Goal: Information Seeking & Learning: Learn about a topic

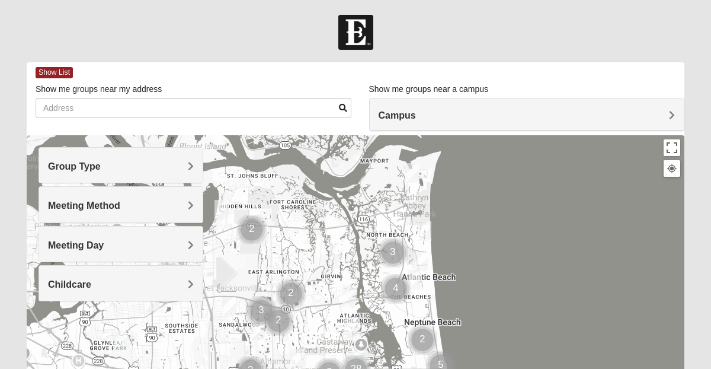
click at [8, 192] on form "Log In Find A Group Error Show List Loading Groups" at bounding box center [355, 334] width 711 height 638
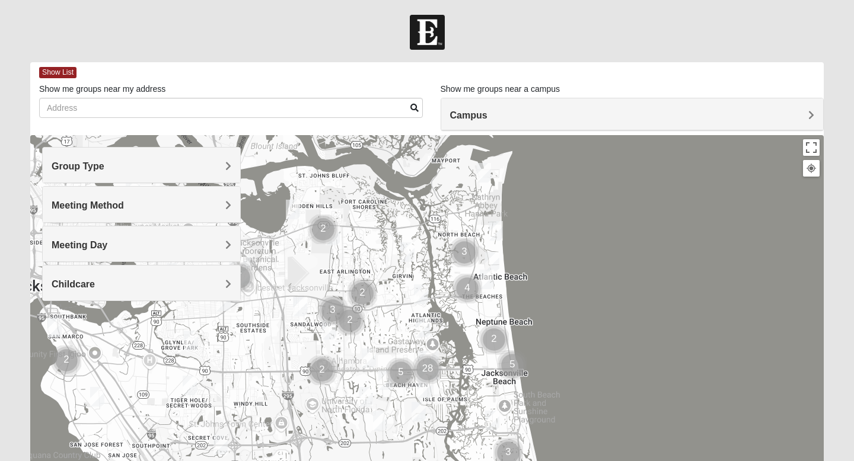
click at [249, 17] on div at bounding box center [427, 32] width 854 height 35
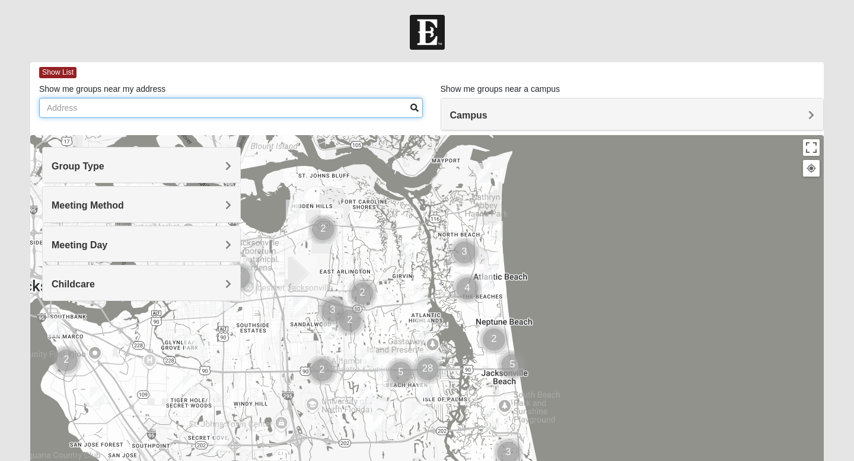
click at [213, 99] on input "Show me groups near my address" at bounding box center [231, 108] width 384 height 20
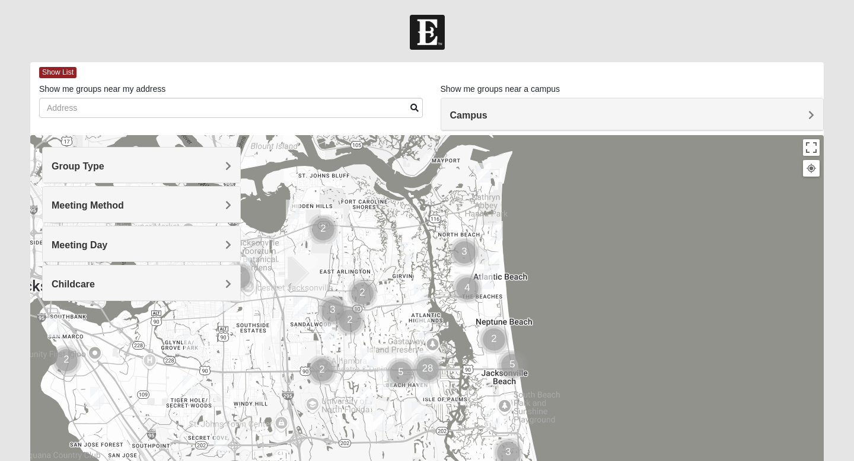
click at [206, 168] on h4 "Group Type" at bounding box center [142, 166] width 180 height 11
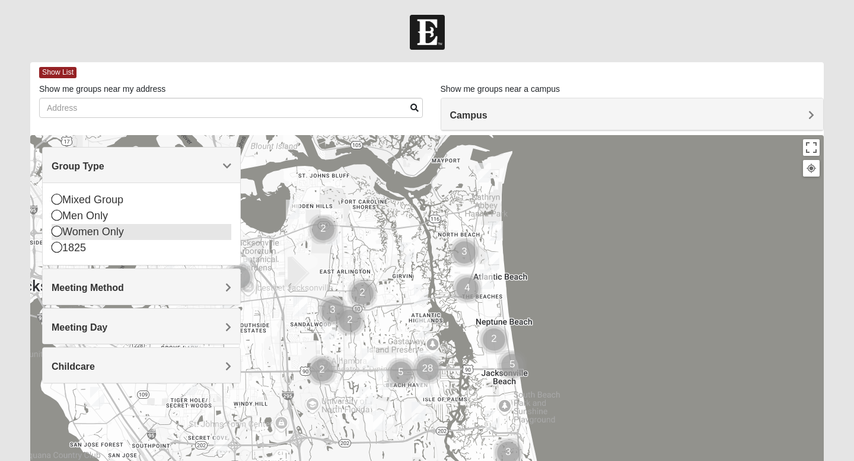
click at [56, 232] on icon at bounding box center [57, 231] width 11 height 11
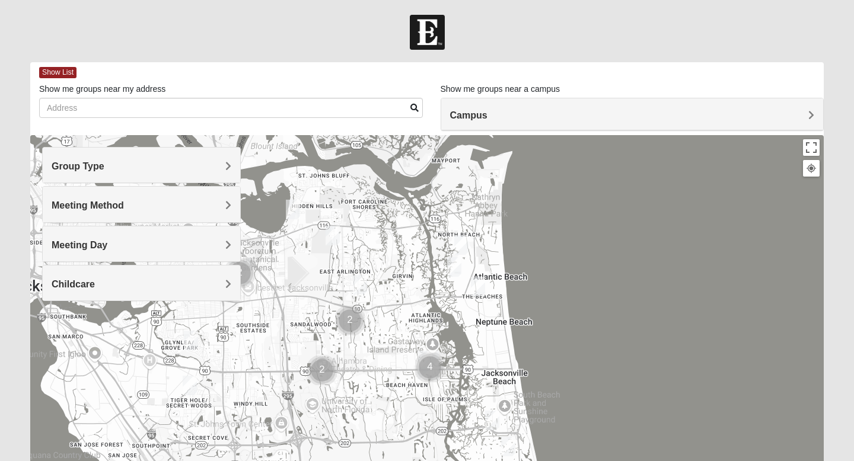
click at [107, 203] on span "Meeting Method" at bounding box center [88, 205] width 72 height 10
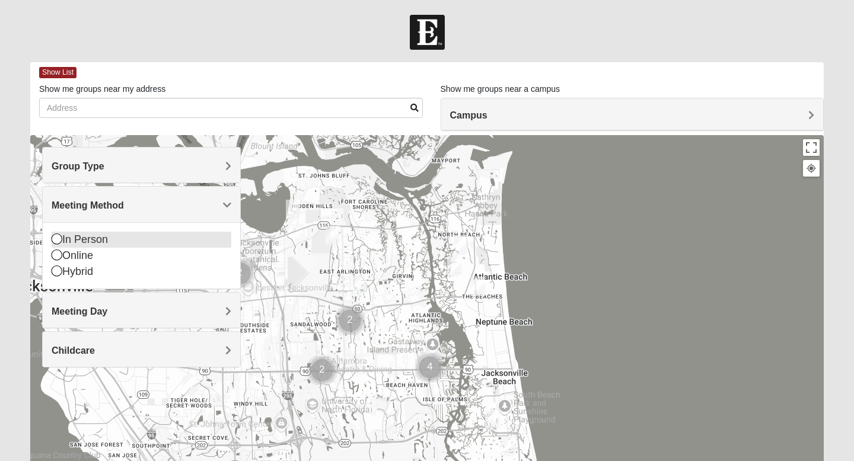
click at [55, 240] on icon at bounding box center [57, 239] width 11 height 11
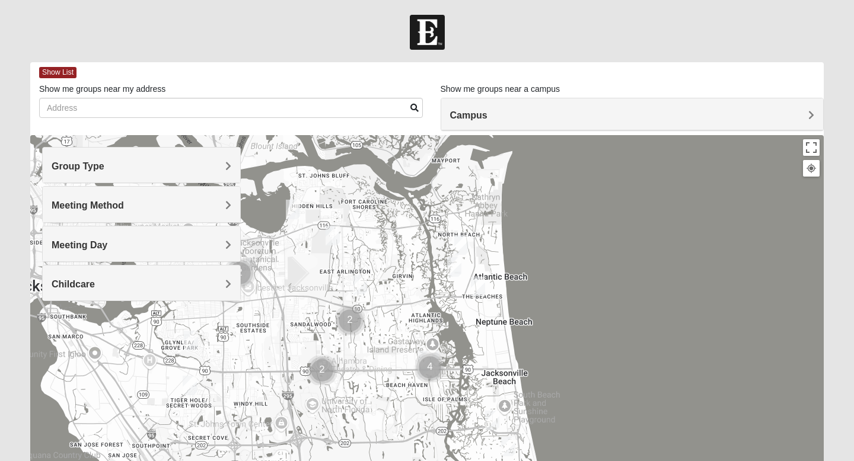
click at [72, 247] on span "Meeting Day" at bounding box center [80, 245] width 56 height 10
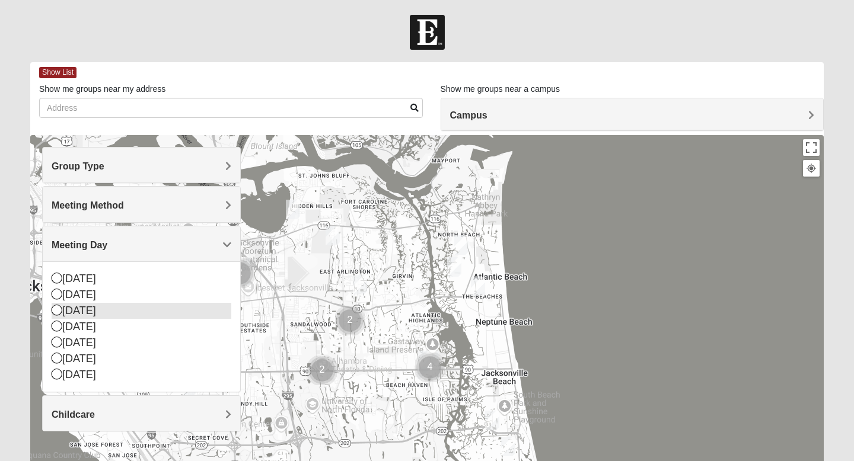
click at [55, 312] on icon at bounding box center [57, 310] width 11 height 11
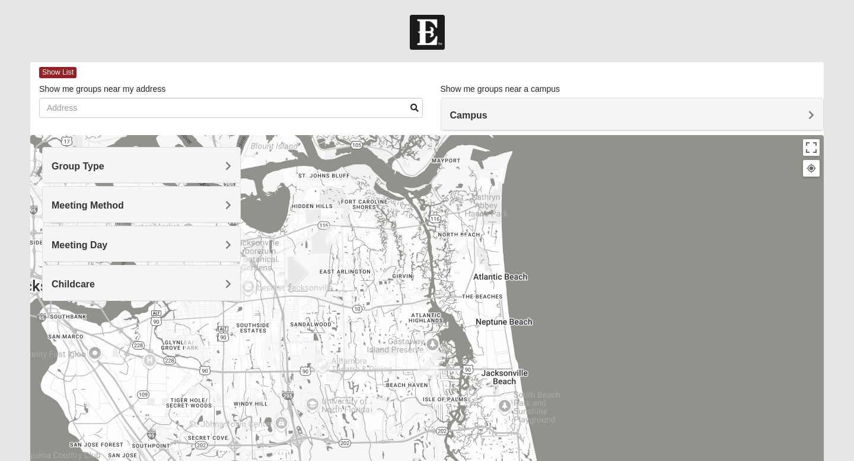
click at [711, 172] on form "Log In Find A Group Error Show List Loading Groups" at bounding box center [427, 334] width 854 height 638
click at [689, 111] on h4 "Campus" at bounding box center [632, 115] width 365 height 11
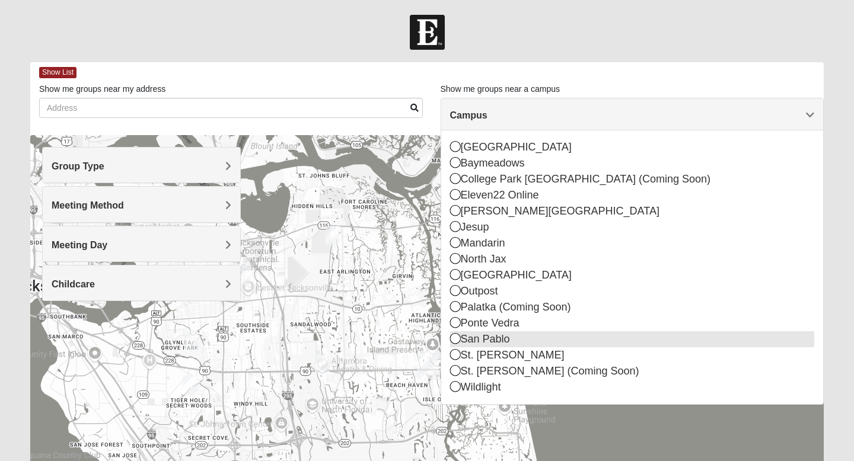
click at [456, 339] on icon at bounding box center [455, 338] width 11 height 11
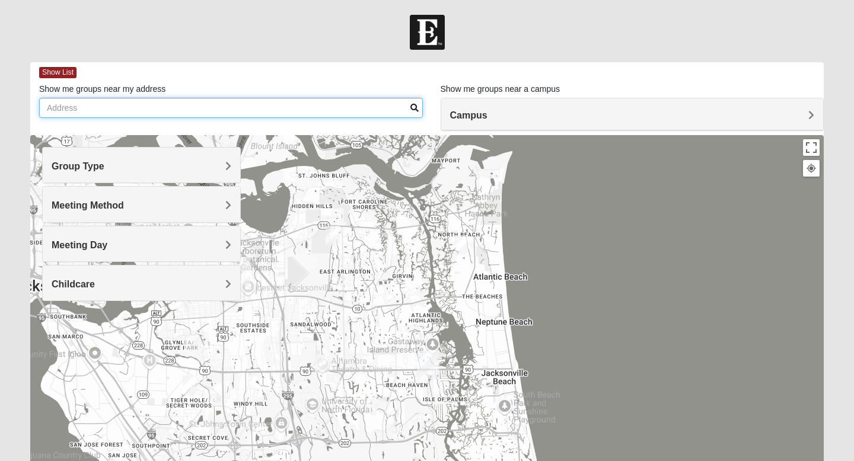
click at [273, 103] on input "Show me groups near my address" at bounding box center [231, 108] width 384 height 20
type input "[STREET_ADDRESS][PERSON_NAME]"
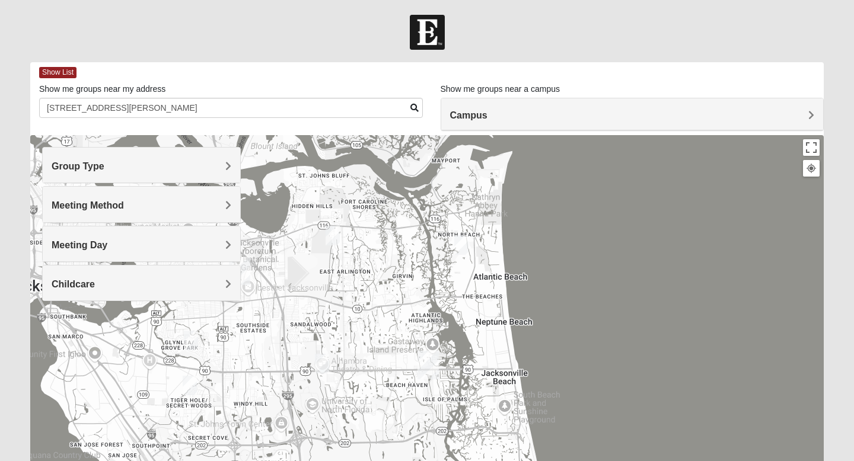
click at [302, 43] on div at bounding box center [427, 32] width 854 height 35
click at [711, 219] on form "Log In Find A Group Error Show List Loading Groups" at bounding box center [427, 334] width 854 height 638
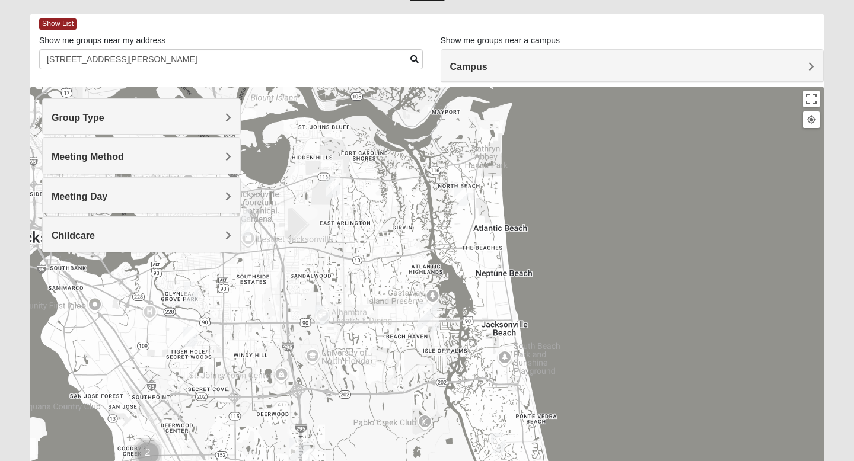
scroll to position [71, 0]
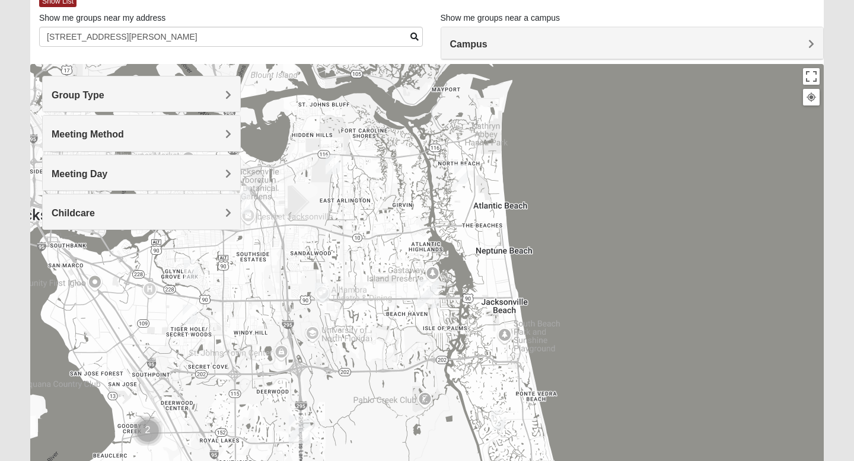
click at [202, 178] on h4 "Meeting Day" at bounding box center [142, 173] width 180 height 11
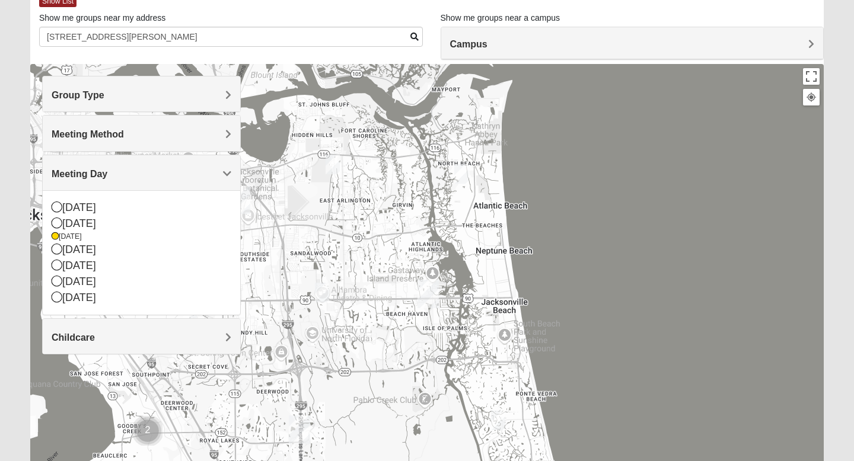
click at [203, 143] on div "Meeting Method" at bounding box center [141, 133] width 197 height 35
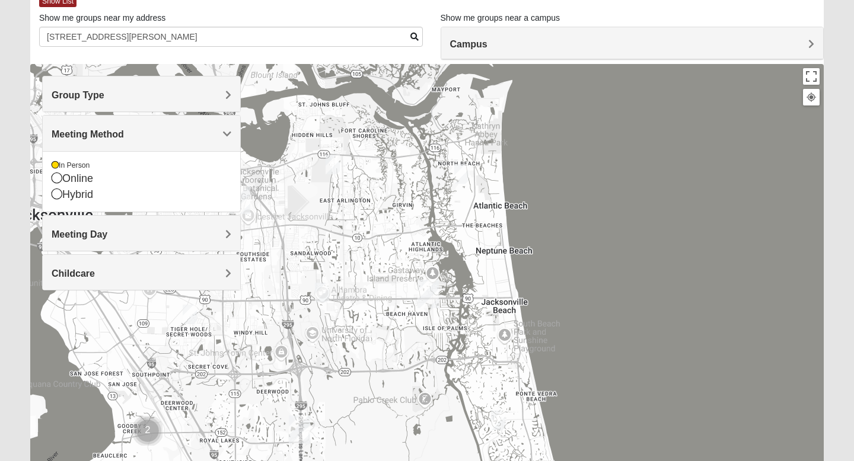
click at [193, 97] on h4 "Group Type" at bounding box center [142, 95] width 180 height 11
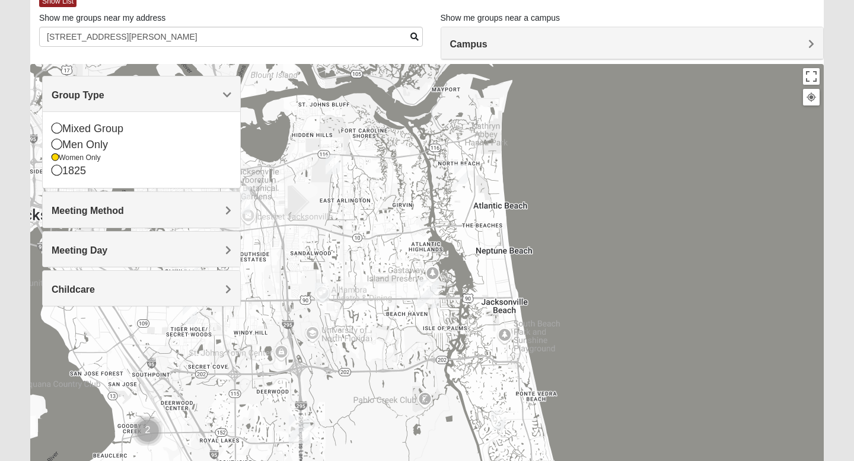
click at [17, 116] on form "Log In Find A Group Error Show List Loading Groups" at bounding box center [427, 263] width 854 height 638
click at [104, 95] on span "Group Type" at bounding box center [78, 95] width 53 height 10
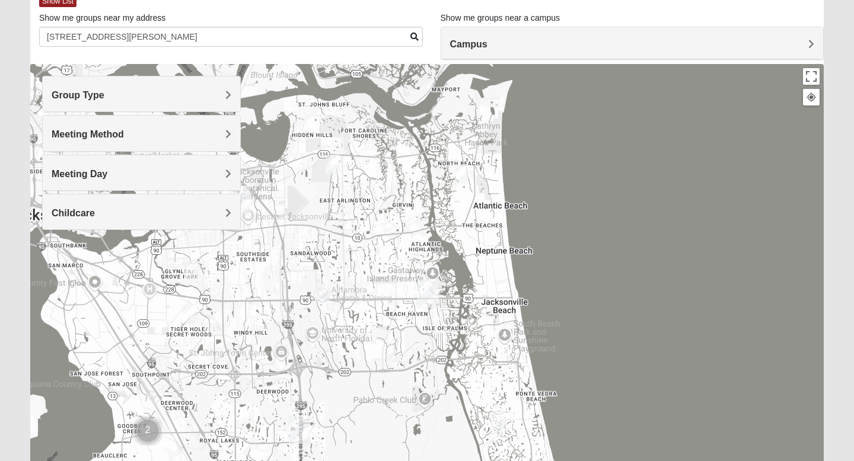
click at [711, 186] on form "Log In Find A Group Error Show List Loading Groups" at bounding box center [427, 263] width 854 height 638
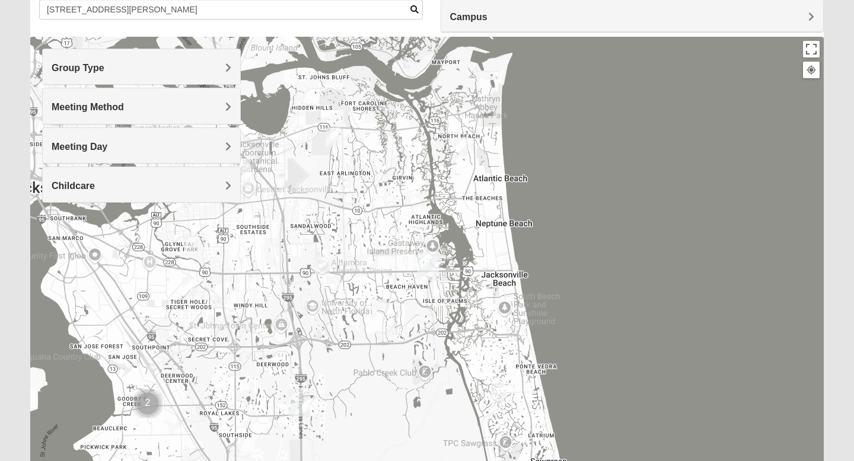
scroll to position [97, 0]
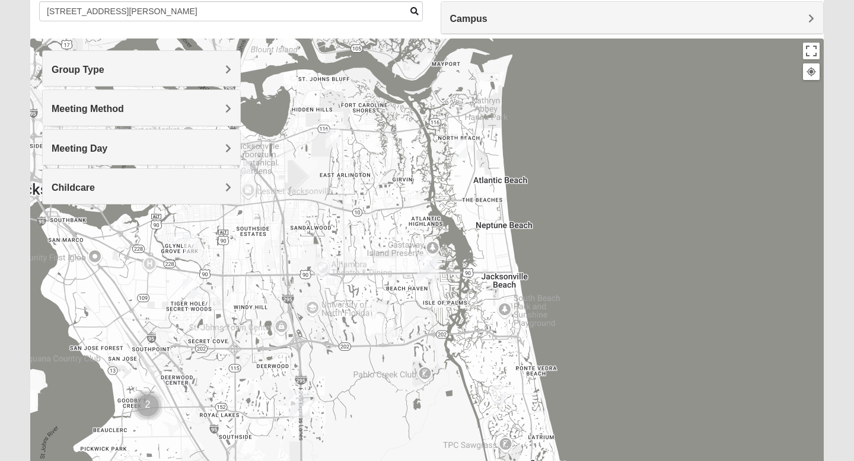
click at [497, 368] on img "Womens Paul 32082" at bounding box center [498, 395] width 14 height 20
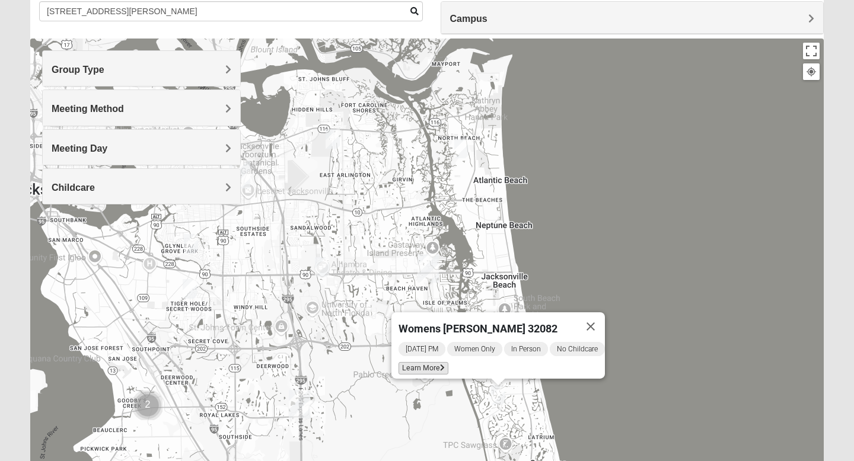
click at [405, 362] on span "Learn More" at bounding box center [423, 368] width 50 height 12
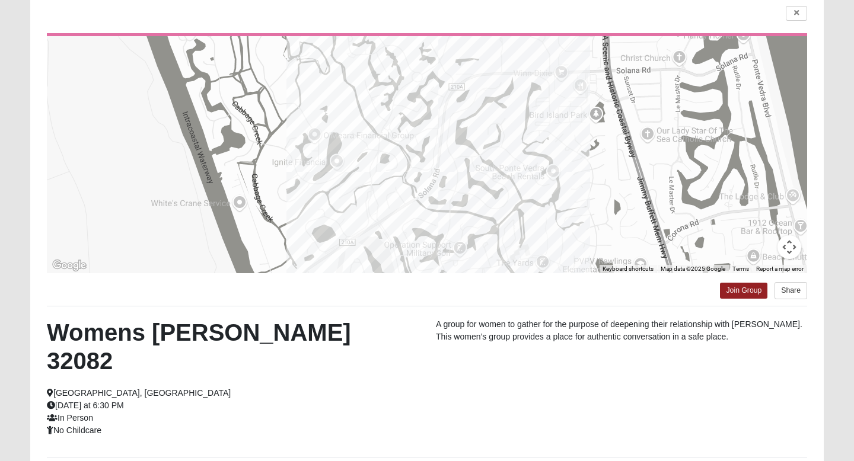
scroll to position [95, 0]
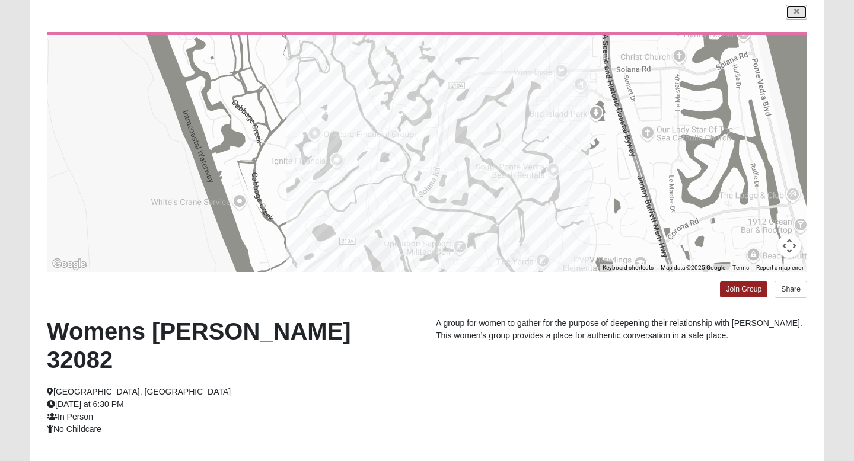
click at [711, 15] on icon at bounding box center [796, 11] width 5 height 7
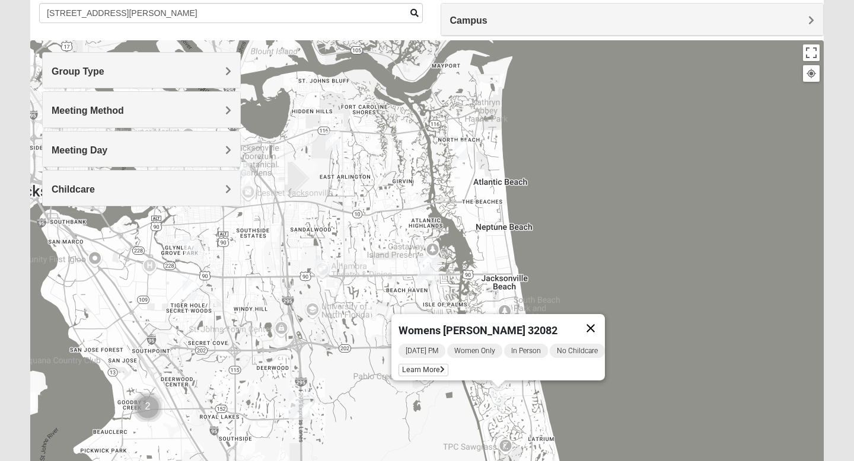
click at [597, 320] on button "Close" at bounding box center [590, 328] width 28 height 28
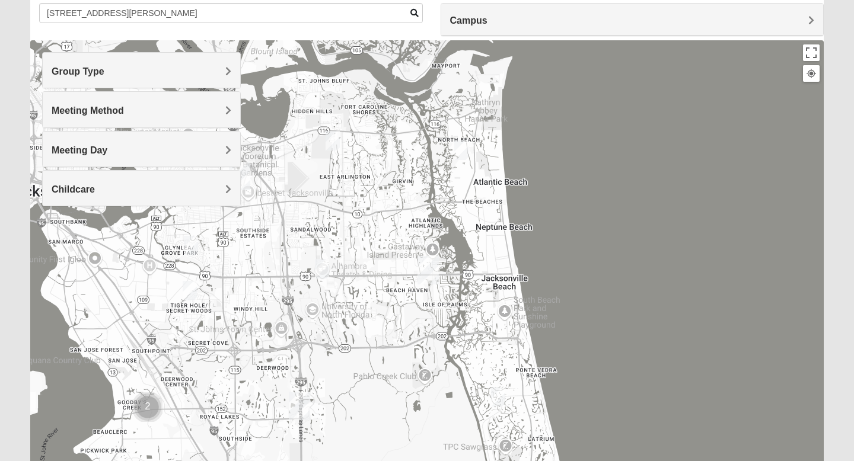
click at [296, 368] on img "Baymeadows" at bounding box center [299, 406] width 21 height 28
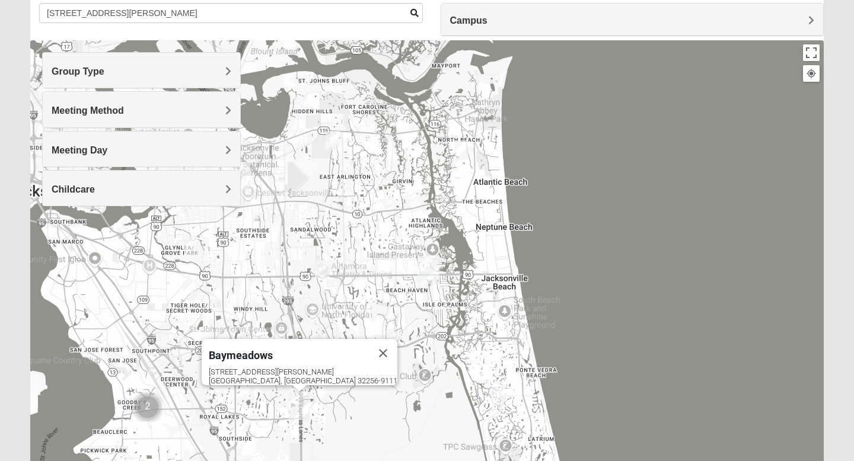
click at [496, 368] on img "Womens Paul 32082" at bounding box center [498, 397] width 14 height 20
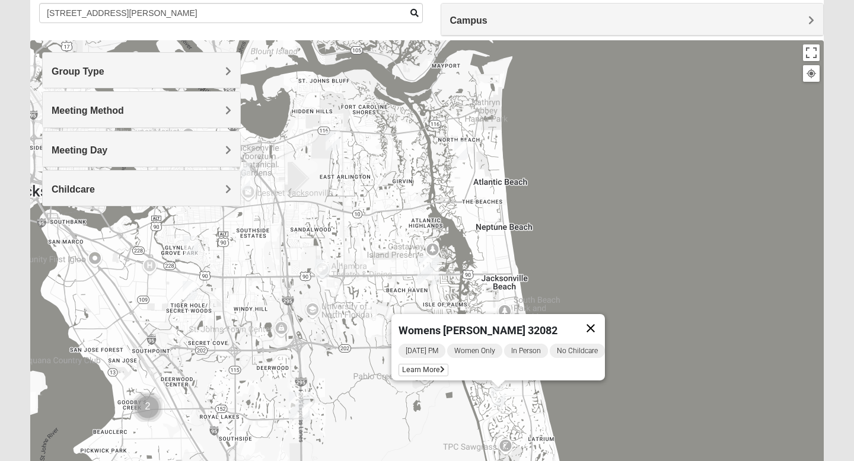
click at [598, 319] on button "Close" at bounding box center [590, 328] width 28 height 28
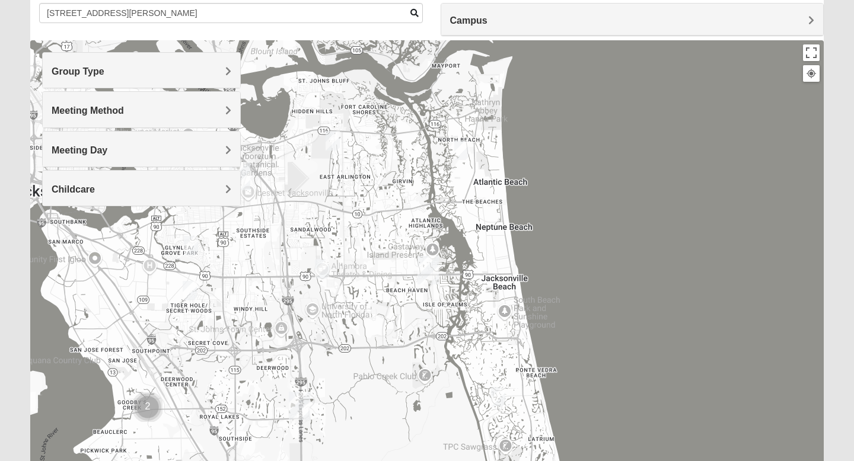
click at [322, 270] on img "Womens Chapman 32224" at bounding box center [322, 269] width 14 height 20
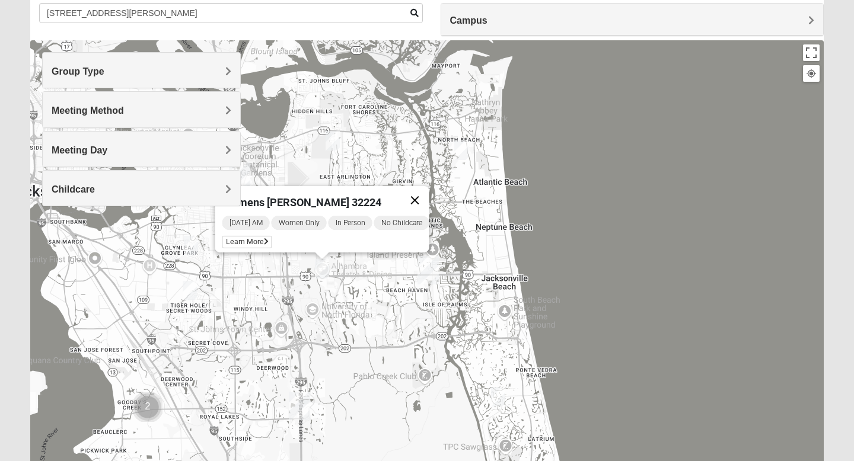
click at [418, 190] on button "Close" at bounding box center [415, 200] width 28 height 28
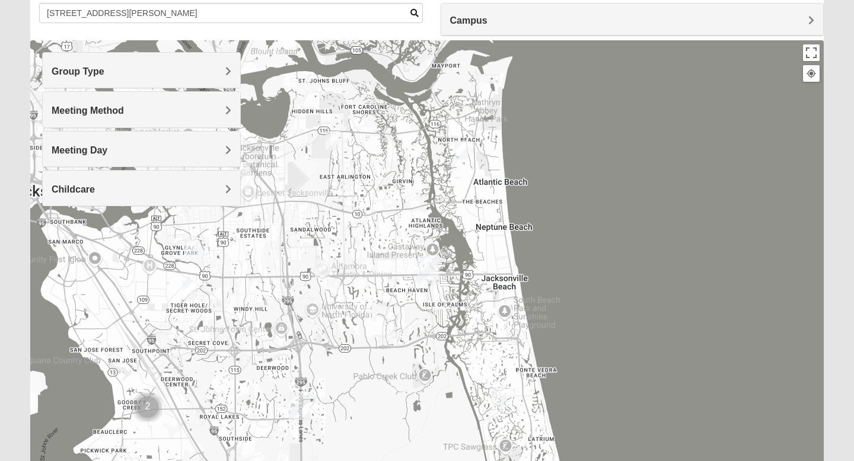
click at [464, 152] on img "Womens Ehler 32233" at bounding box center [461, 151] width 14 height 20
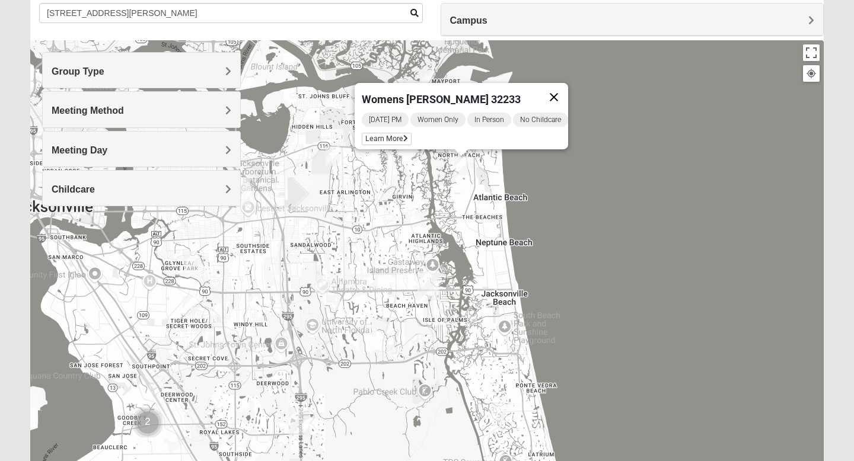
click at [562, 88] on button "Close" at bounding box center [553, 97] width 28 height 28
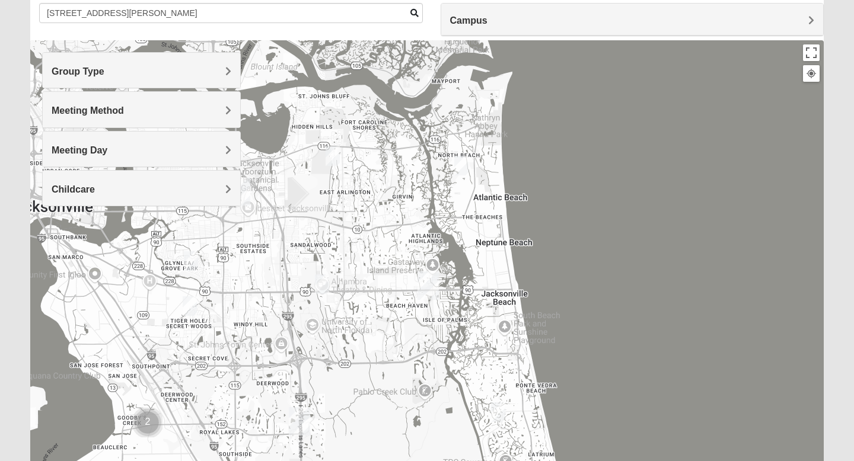
click at [113, 76] on h4 "Group Type" at bounding box center [142, 71] width 180 height 11
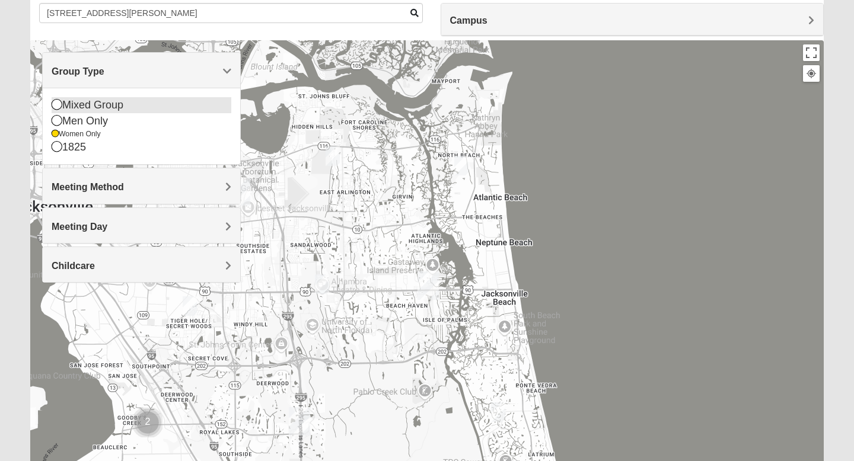
click at [58, 107] on icon at bounding box center [57, 104] width 11 height 11
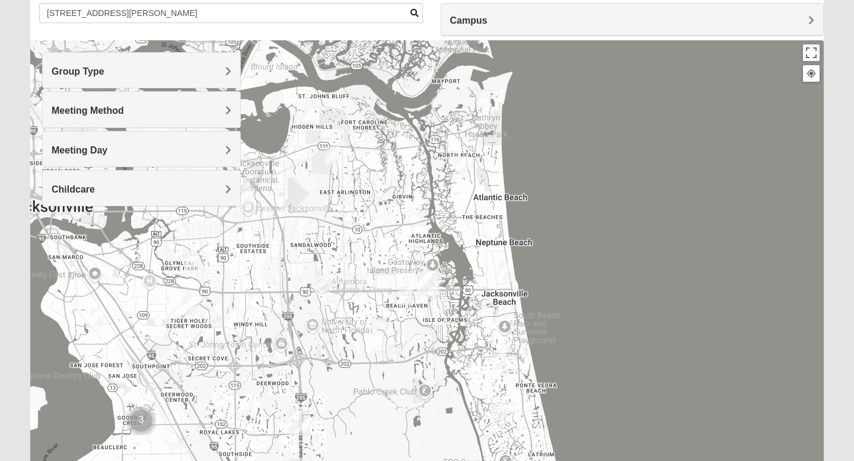
click at [15, 120] on form "Log In Find A Group Error Show List Loading Groups" at bounding box center [427, 239] width 854 height 638
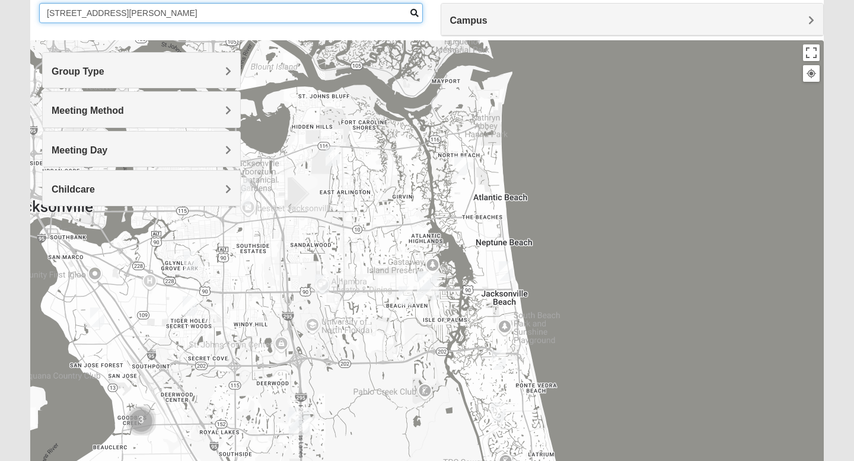
click at [280, 14] on input "[STREET_ADDRESS][PERSON_NAME]" at bounding box center [231, 13] width 384 height 20
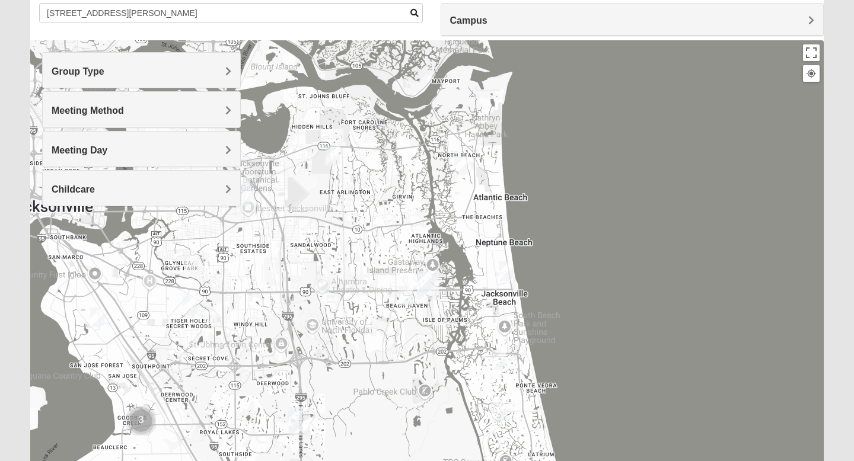
click at [711, 205] on div "Show List Loading Groups Keywords Filter Additional Filters Campus [GEOGRAPHIC_…" at bounding box center [426, 246] width 811 height 559
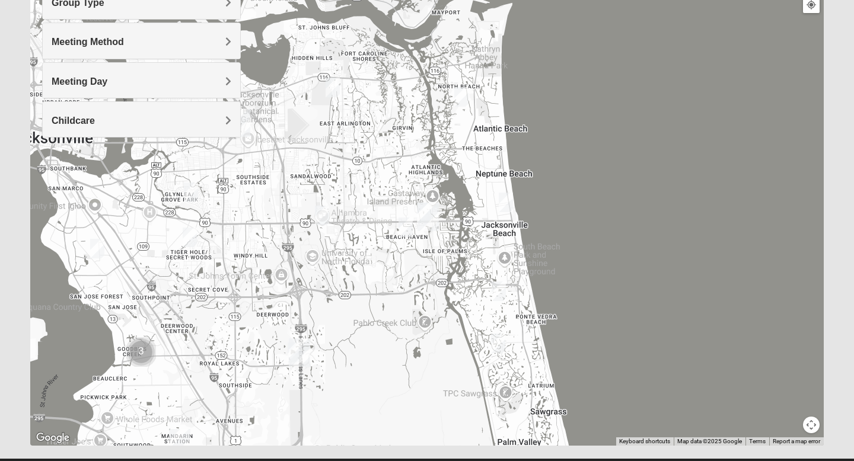
scroll to position [166, 0]
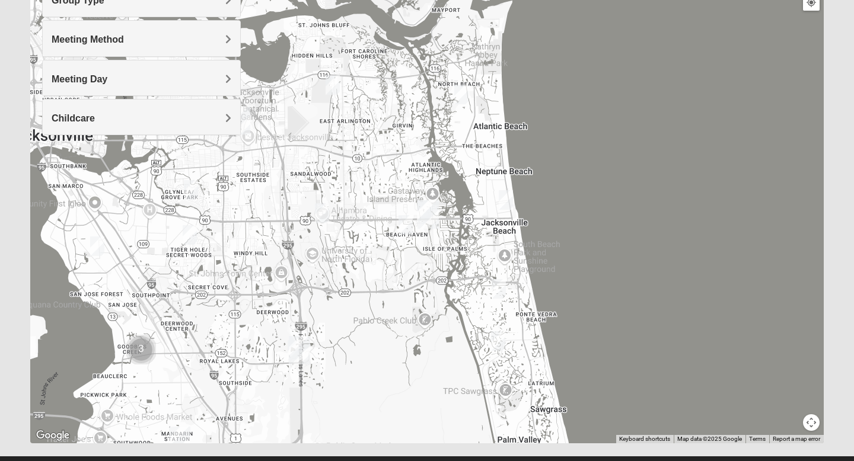
click at [189, 4] on h4 "Group Type" at bounding box center [142, 0] width 180 height 11
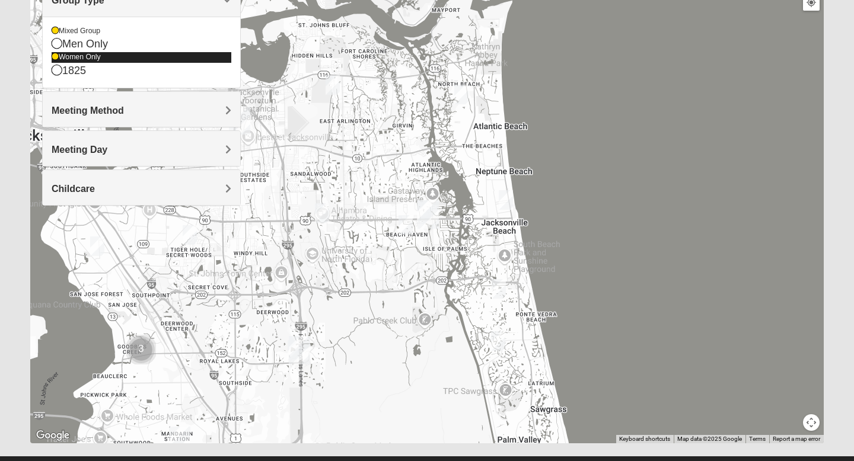
click at [57, 59] on icon at bounding box center [55, 56] width 7 height 7
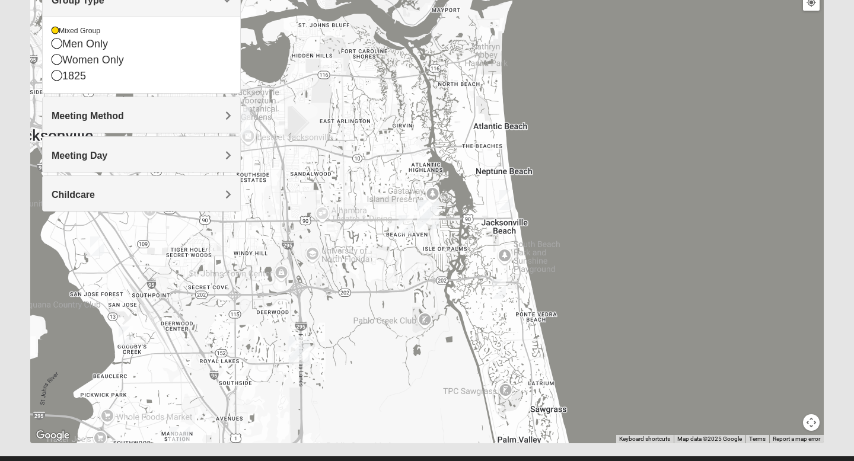
click at [11, 100] on form "Log In Find A Group Error Show List Loading Groups" at bounding box center [427, 168] width 854 height 638
click at [711, 151] on div "Show List Loading Groups Keywords Filter Additional Filters Campus [GEOGRAPHIC_…" at bounding box center [426, 175] width 811 height 559
click at [711, 148] on form "Log In Find A Group Error Show List Loading Groups" at bounding box center [427, 168] width 854 height 638
click at [104, 4] on span "Group Type" at bounding box center [78, 0] width 53 height 10
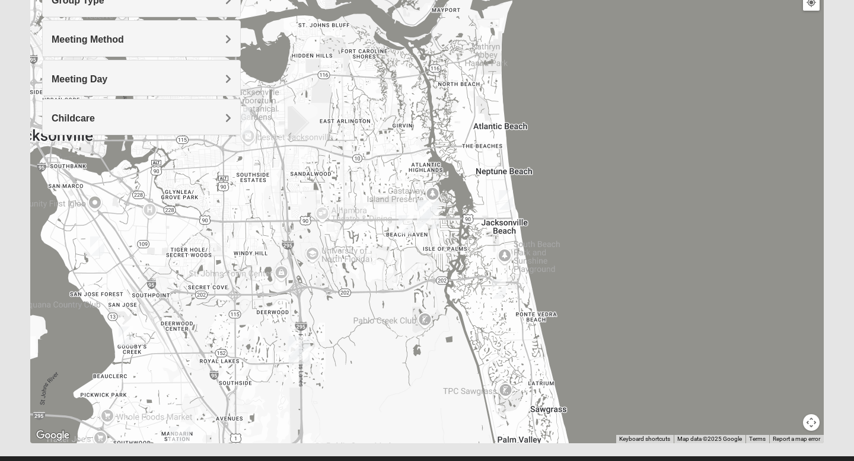
click at [501, 290] on img "Mixed Hays 32082" at bounding box center [498, 289] width 14 height 20
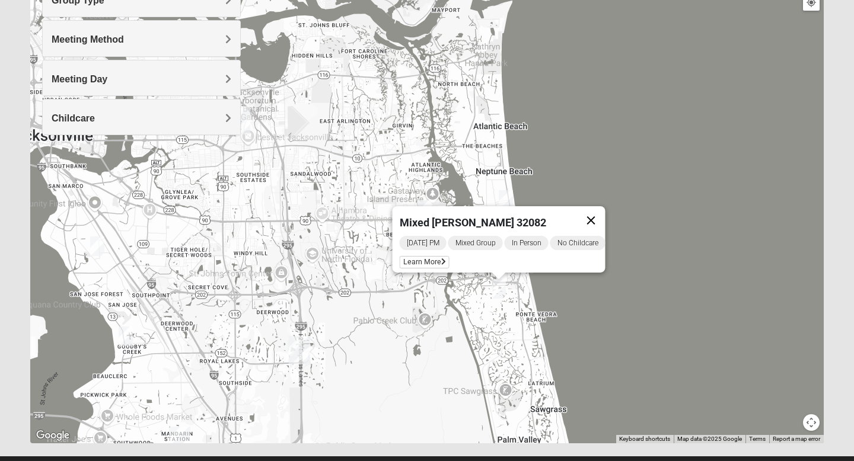
click at [599, 215] on button "Close" at bounding box center [591, 220] width 28 height 28
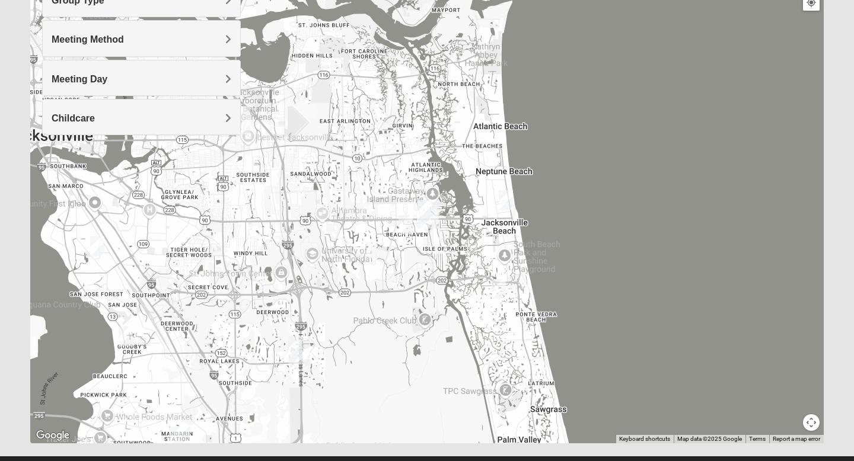
click at [403, 225] on img "Mixed Farrell 32224" at bounding box center [405, 225] width 14 height 20
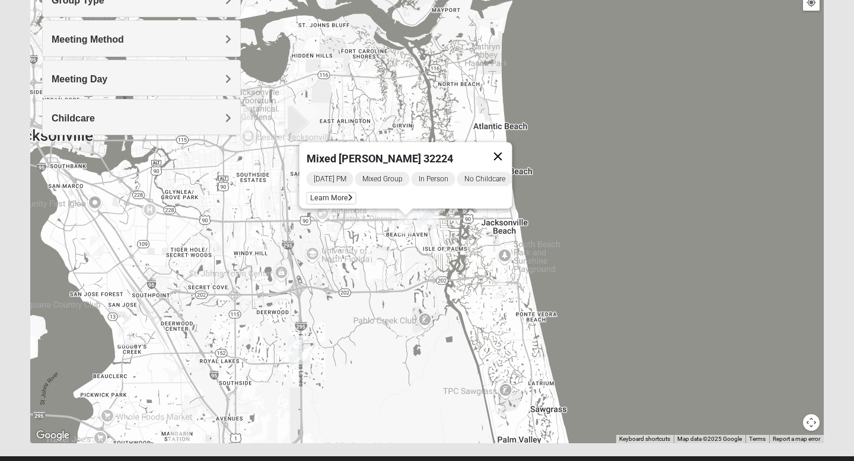
click at [504, 155] on button "Close" at bounding box center [498, 156] width 28 height 28
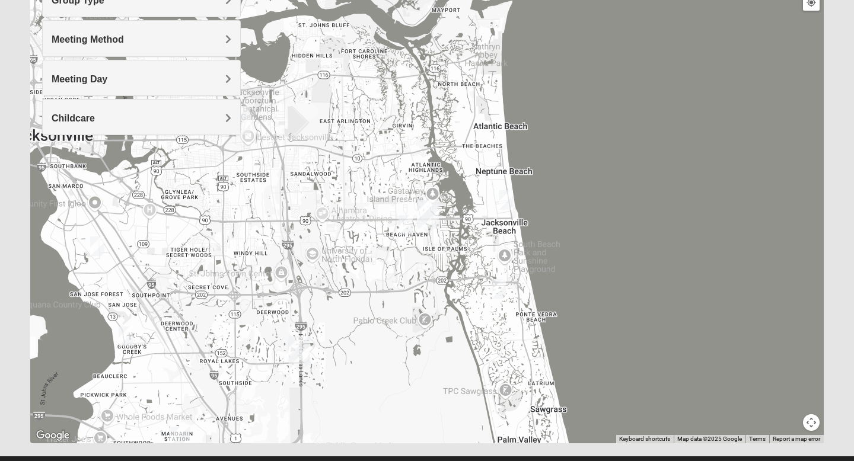
click at [507, 197] on img "Mixed Holowicki 32233" at bounding box center [506, 200] width 14 height 20
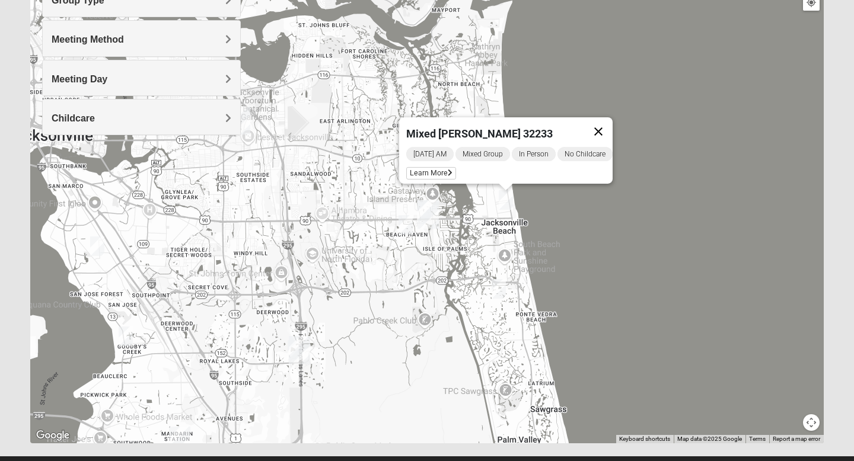
click at [609, 120] on button "Close" at bounding box center [598, 131] width 28 height 28
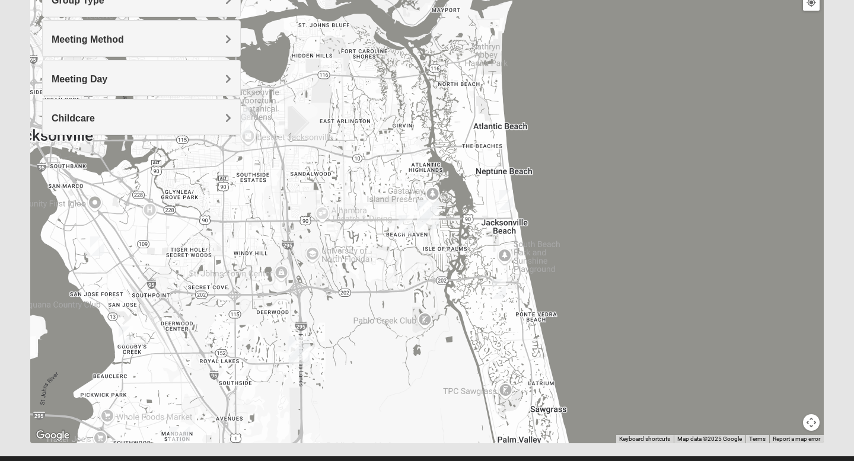
click at [410, 223] on img "Mixed Farrell 32224" at bounding box center [405, 225] width 14 height 20
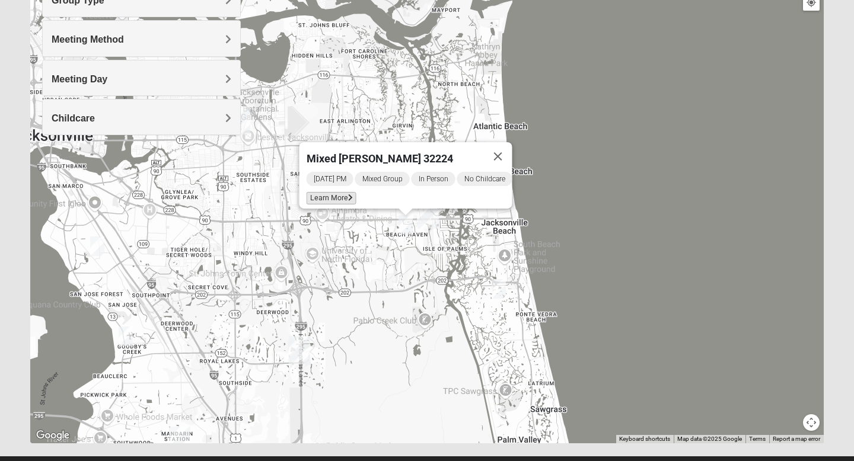
click at [334, 192] on span "Learn More" at bounding box center [331, 198] width 50 height 12
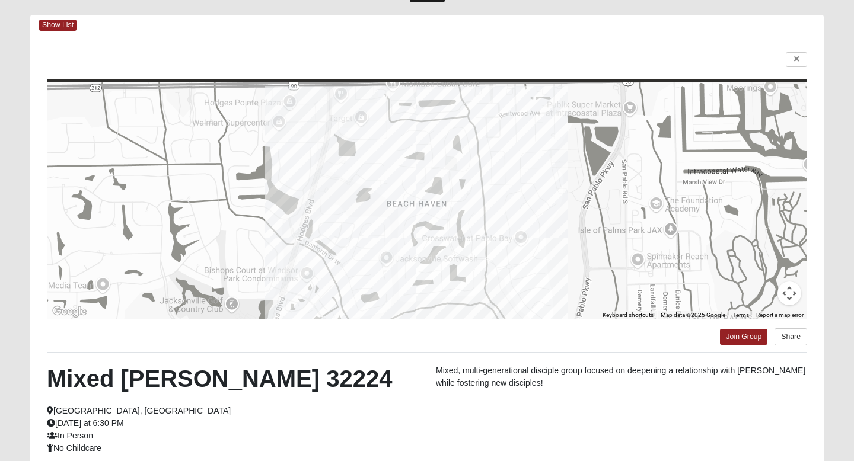
scroll to position [0, 0]
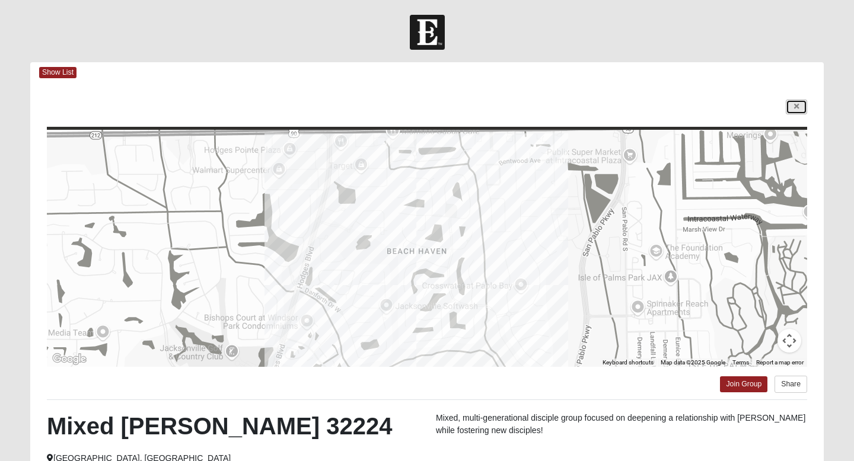
click at [711, 108] on link at bounding box center [796, 107] width 21 height 15
